Goal: Task Accomplishment & Management: Complete application form

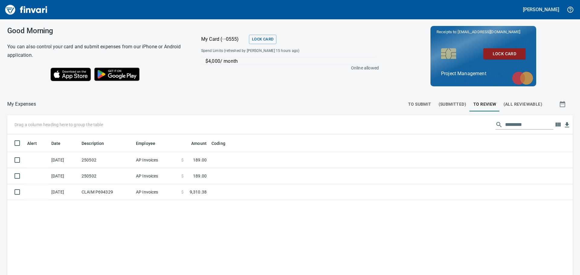
scroll to position [204, 556]
click at [448, 102] on span "(Submitted)" at bounding box center [452, 105] width 27 height 8
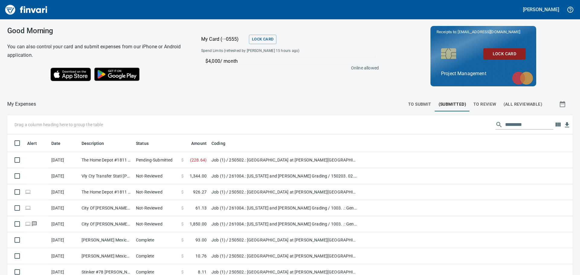
click at [418, 105] on span "To Submit" at bounding box center [419, 105] width 23 height 8
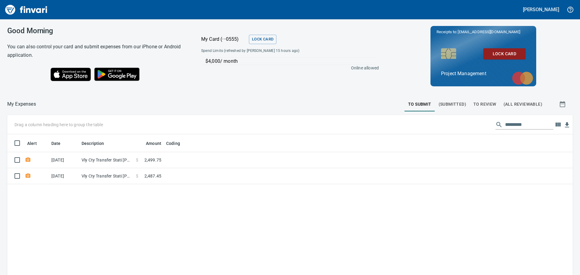
scroll to position [204, 556]
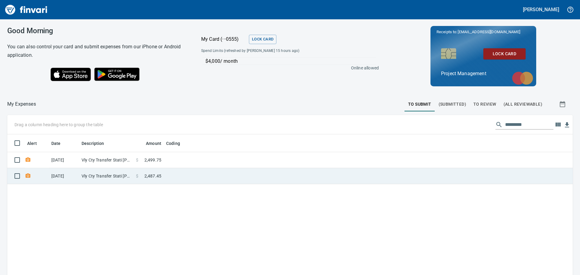
click at [195, 171] on td at bounding box center [239, 176] width 151 height 16
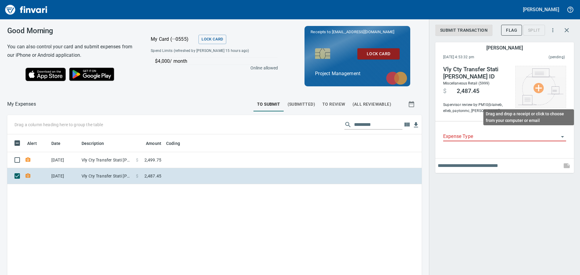
scroll to position [204, 405]
click at [538, 86] on img at bounding box center [540, 87] width 45 height 37
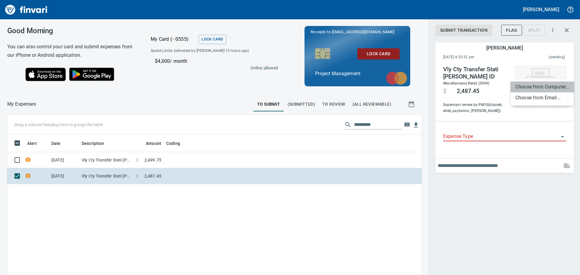
click at [538, 86] on li "Choose from Computer..." at bounding box center [542, 87] width 63 height 11
click at [476, 137] on input "Expense Type" at bounding box center [501, 137] width 116 height 8
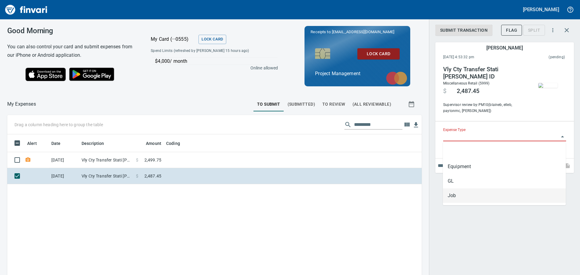
click at [456, 196] on li "Job" at bounding box center [504, 196] width 123 height 15
type input "***"
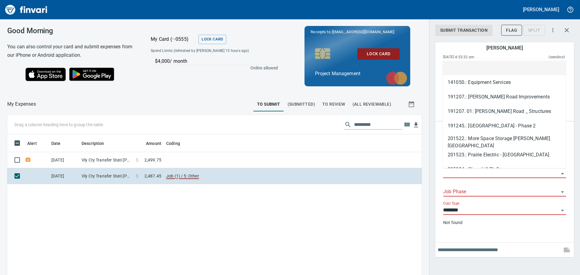
click at [460, 173] on input "Job" at bounding box center [501, 173] width 116 height 8
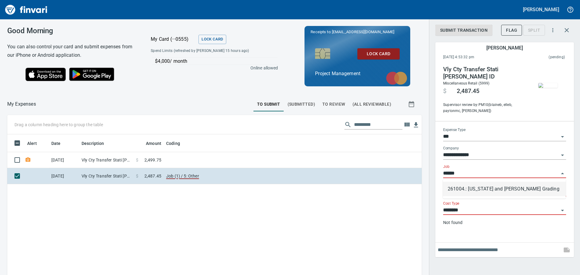
click at [470, 188] on li "261004.: [US_STATE] and [PERSON_NAME] Grading" at bounding box center [504, 189] width 123 height 15
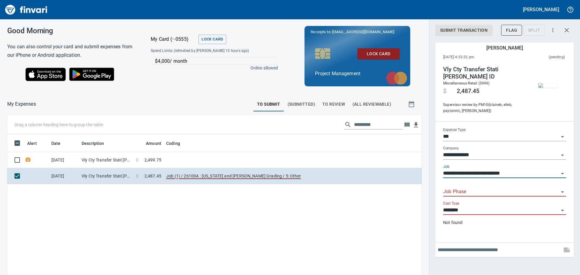
type input "**********"
click at [467, 190] on input "Job Phase" at bounding box center [501, 192] width 116 height 8
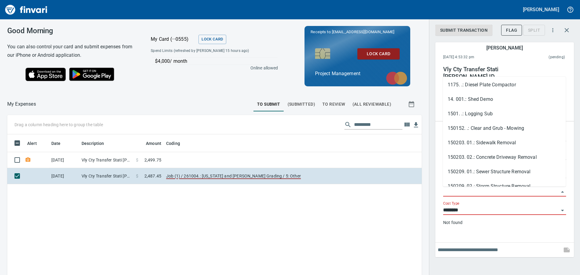
scroll to position [332, 0]
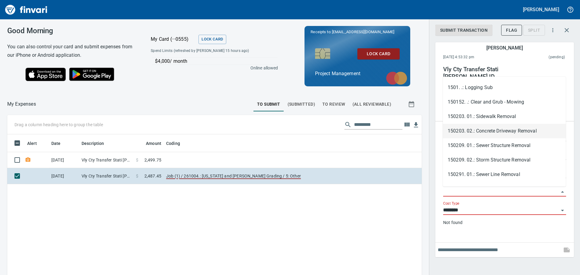
click at [485, 129] on li "150203. 02.: Concrete Driveway Removal" at bounding box center [504, 131] width 123 height 15
type input "**********"
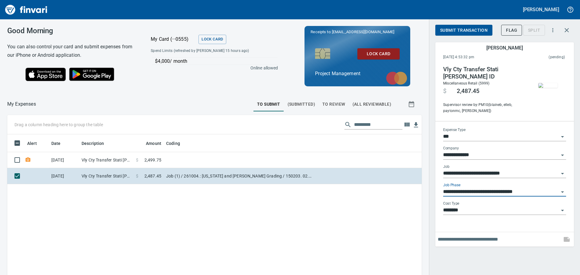
scroll to position [204, 405]
click at [465, 27] on span "Submit Transaction" at bounding box center [463, 31] width 47 height 8
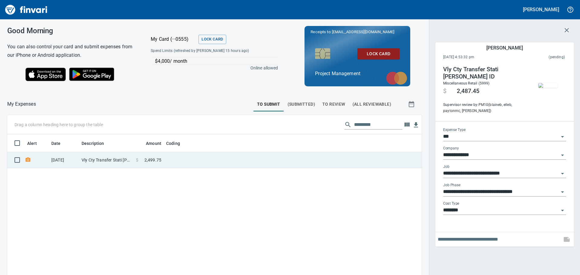
click at [169, 158] on td at bounding box center [239, 160] width 151 height 16
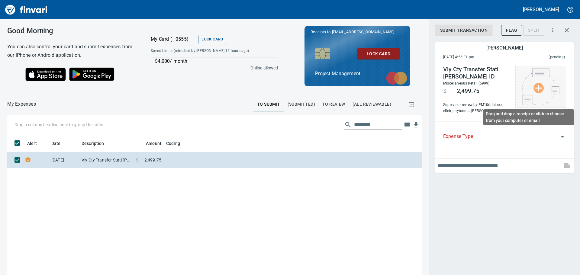
scroll to position [204, 405]
click at [538, 88] on img at bounding box center [540, 87] width 45 height 37
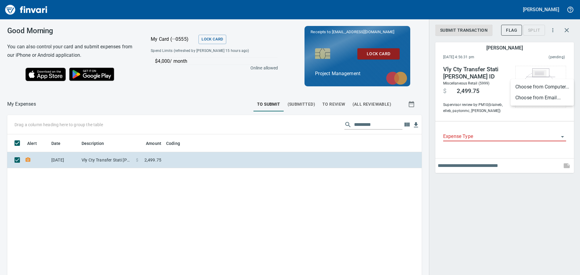
click at [538, 84] on li "Choose from Computer..." at bounding box center [542, 87] width 63 height 11
click at [474, 137] on input "Expense Type" at bounding box center [501, 137] width 116 height 8
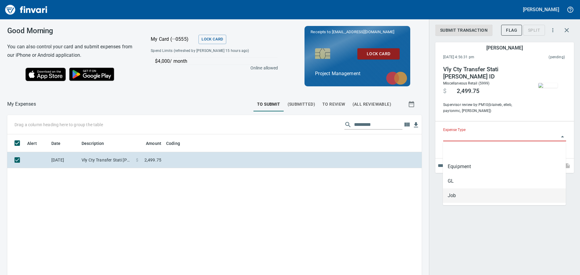
click at [450, 198] on li "Job" at bounding box center [504, 196] width 123 height 15
type input "***"
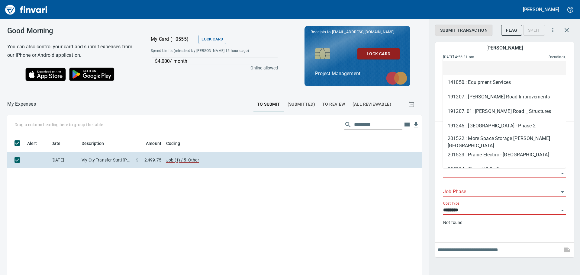
click at [460, 175] on input "Job" at bounding box center [501, 173] width 116 height 8
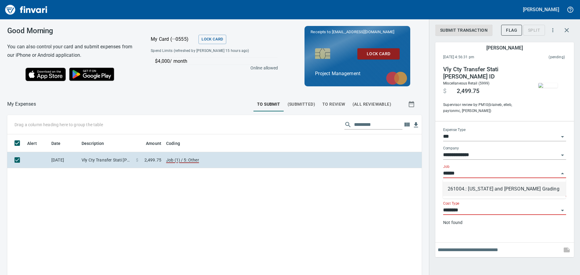
click at [477, 188] on li "261004.: [US_STATE] and [PERSON_NAME] Grading" at bounding box center [504, 189] width 123 height 15
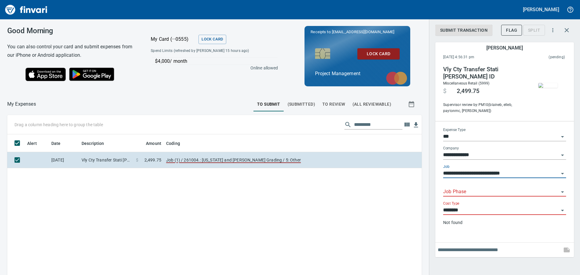
type input "**********"
click at [472, 190] on input "Job Phase" at bounding box center [501, 192] width 116 height 8
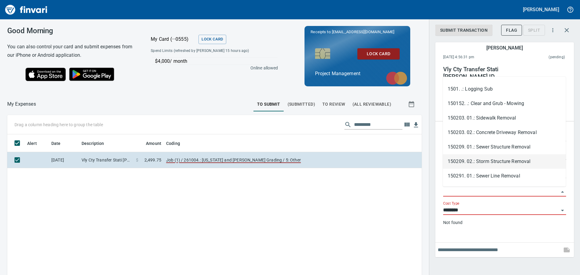
scroll to position [320, 0]
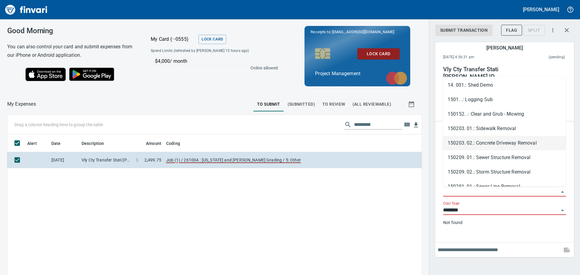
click at [488, 140] on li "150203. 02.: Concrete Driveway Removal" at bounding box center [504, 143] width 123 height 15
type input "**********"
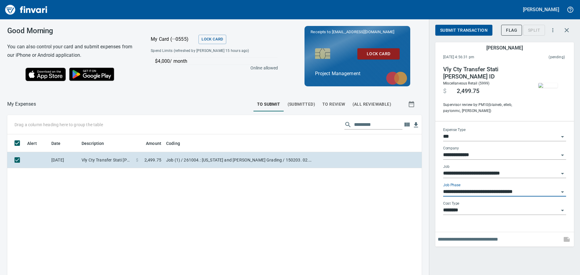
click at [472, 27] on span "Submit Transaction" at bounding box center [463, 31] width 47 height 8
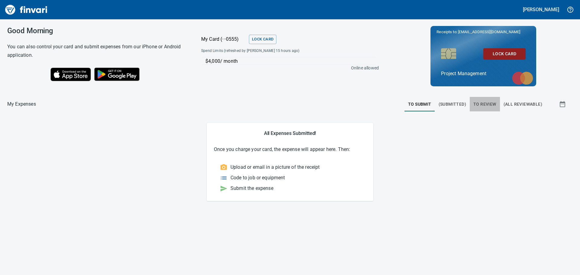
click at [488, 102] on span "To Review" at bounding box center [484, 105] width 23 height 8
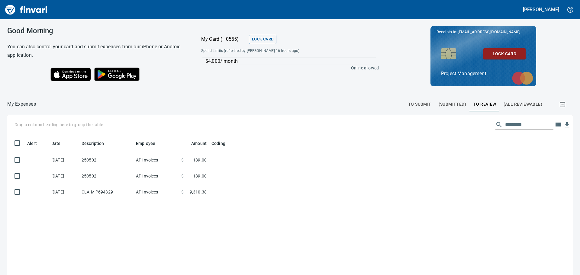
scroll to position [204, 556]
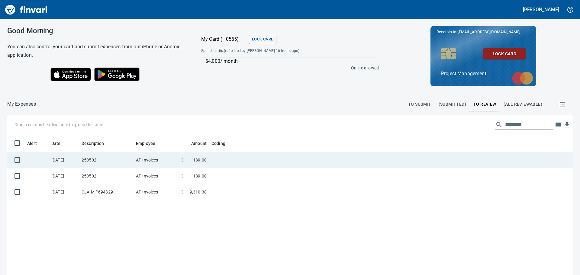
click at [228, 158] on td at bounding box center [284, 160] width 151 height 16
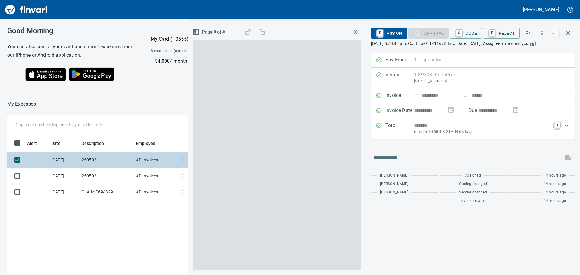
scroll to position [204, 405]
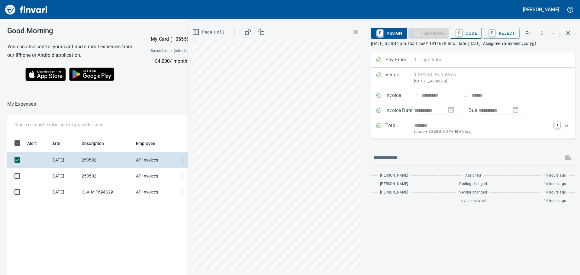
click at [471, 29] on span "C Code" at bounding box center [466, 33] width 22 height 10
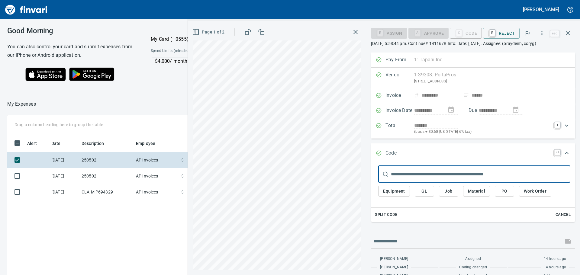
click at [450, 190] on span "Job" at bounding box center [449, 192] width 10 height 8
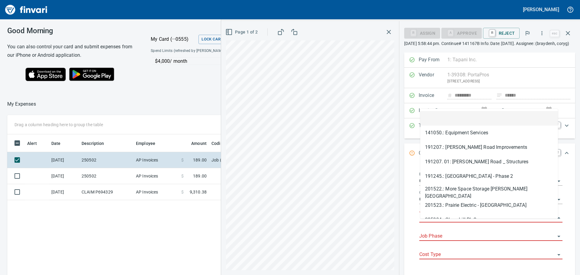
click at [439, 222] on input "Job" at bounding box center [487, 218] width 136 height 8
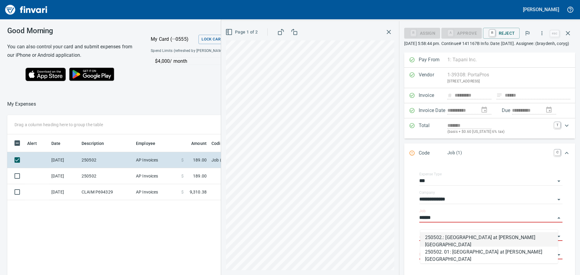
click at [451, 240] on li "250502.: [GEOGRAPHIC_DATA] at [PERSON_NAME][GEOGRAPHIC_DATA]" at bounding box center [489, 239] width 138 height 15
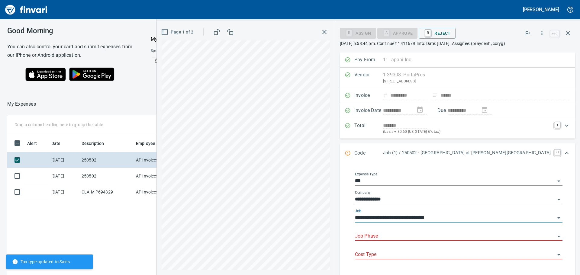
type input "**********"
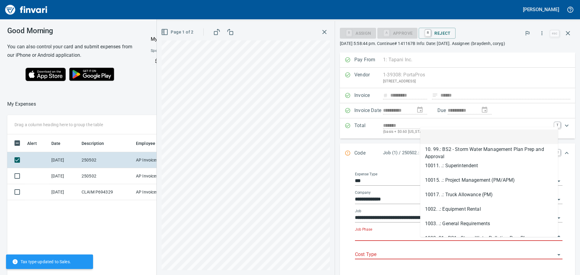
click at [446, 241] on input "Job Phase" at bounding box center [455, 236] width 200 height 8
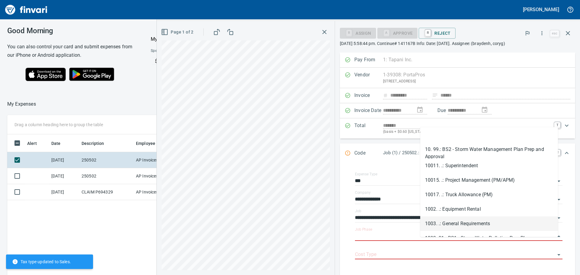
click at [456, 222] on li "1003. .: General Requirements" at bounding box center [489, 224] width 138 height 15
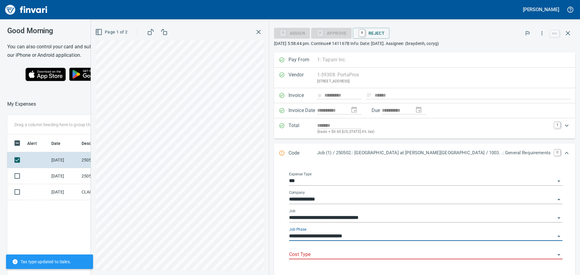
type input "**********"
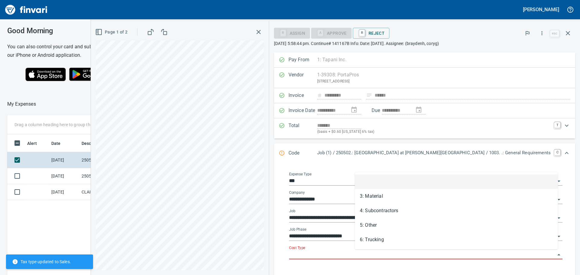
click at [380, 253] on input "Cost Type" at bounding box center [422, 255] width 266 height 8
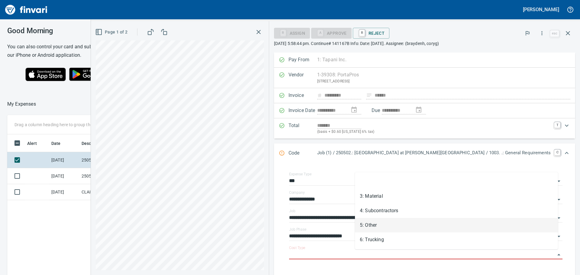
click at [379, 224] on li "5: Other" at bounding box center [456, 225] width 203 height 15
type input "********"
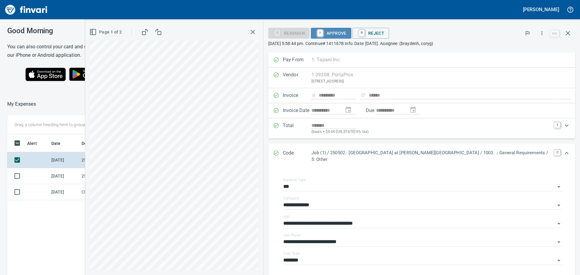
click at [347, 32] on span "A Approve" at bounding box center [331, 33] width 31 height 10
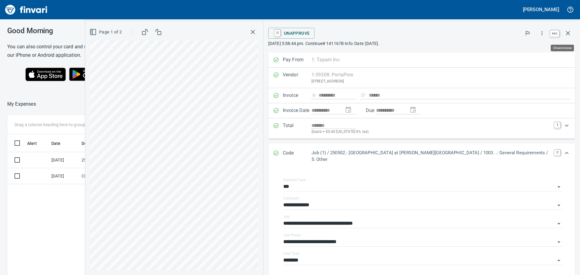
click at [568, 32] on icon "button" at bounding box center [567, 33] width 7 height 7
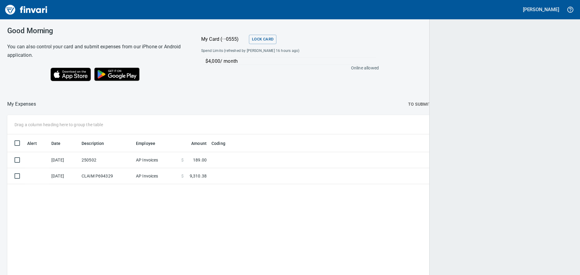
scroll to position [204, 555]
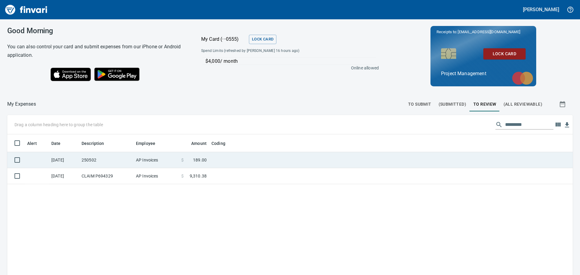
click at [238, 159] on td at bounding box center [284, 160] width 151 height 16
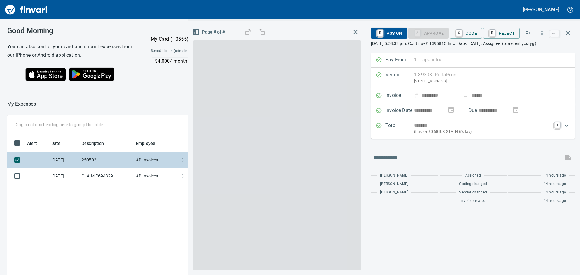
scroll to position [204, 405]
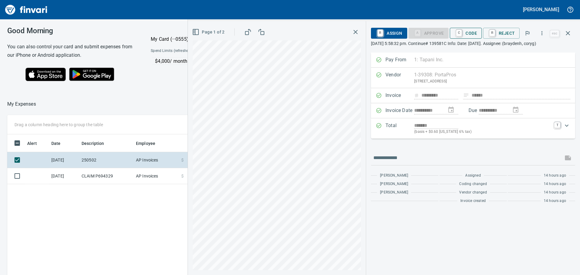
click at [472, 32] on span "C Code" at bounding box center [466, 33] width 22 height 10
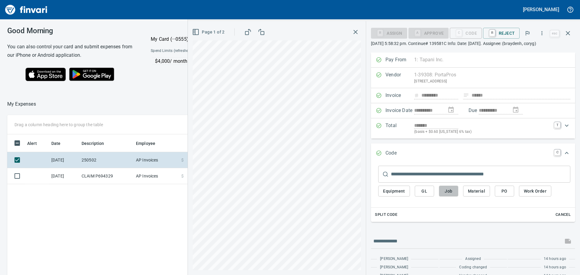
click at [450, 191] on span "Job" at bounding box center [449, 192] width 10 height 8
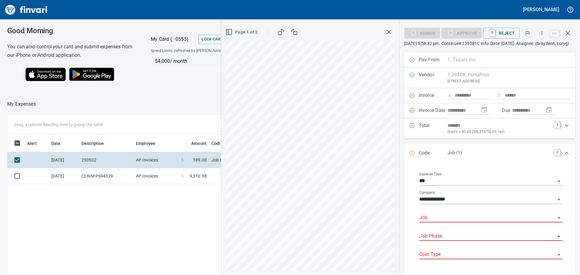
click at [440, 222] on input "Job" at bounding box center [487, 218] width 136 height 8
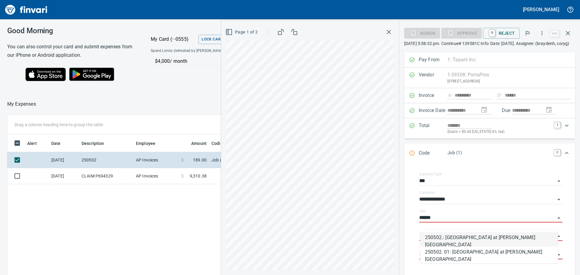
click at [450, 239] on li "250502.: [GEOGRAPHIC_DATA] at [PERSON_NAME][GEOGRAPHIC_DATA]" at bounding box center [489, 239] width 138 height 15
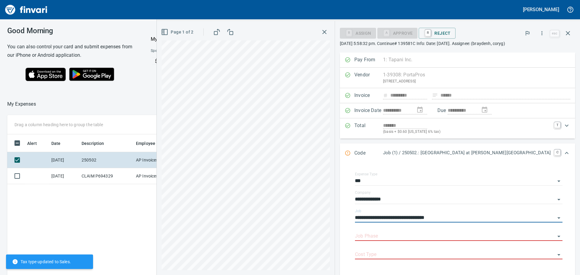
type input "**********"
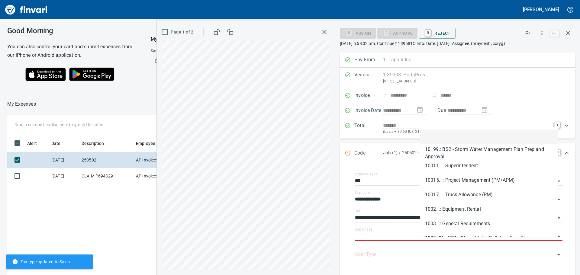
click at [450, 238] on body "**********" at bounding box center [290, 137] width 580 height 275
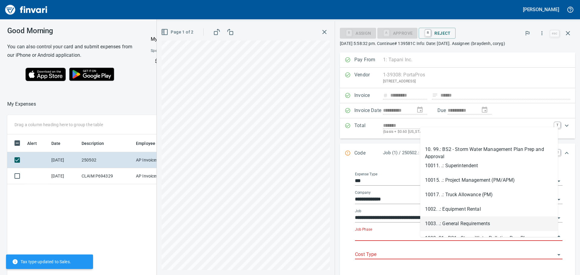
drag, startPoint x: 454, startPoint y: 223, endPoint x: 451, endPoint y: 229, distance: 6.2
click at [454, 223] on li "1003. .: General Requirements" at bounding box center [489, 224] width 138 height 15
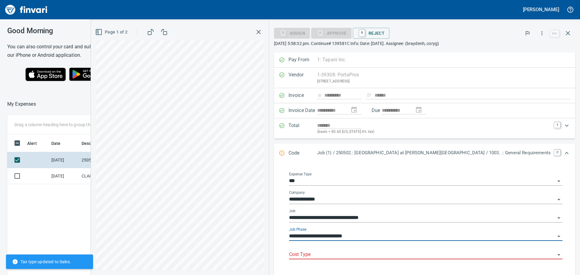
type input "**********"
click at [383, 255] on input "Cost Type" at bounding box center [422, 255] width 266 height 8
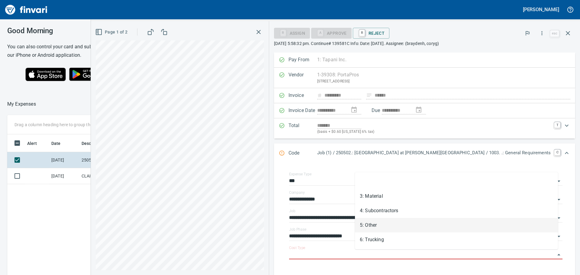
click at [382, 224] on li "5: Other" at bounding box center [456, 225] width 203 height 15
type input "********"
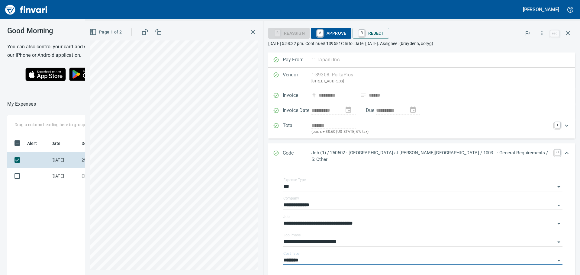
click at [347, 30] on span "A Approve" at bounding box center [331, 33] width 31 height 10
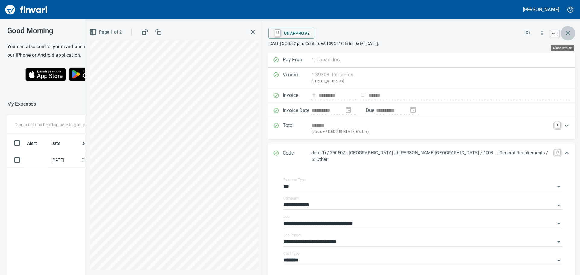
click at [568, 32] on icon "button" at bounding box center [567, 33] width 7 height 7
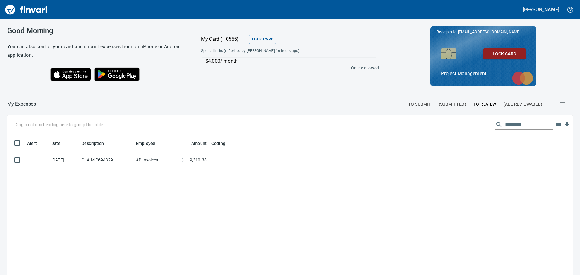
scroll to position [204, 556]
